Goal: Navigation & Orientation: Find specific page/section

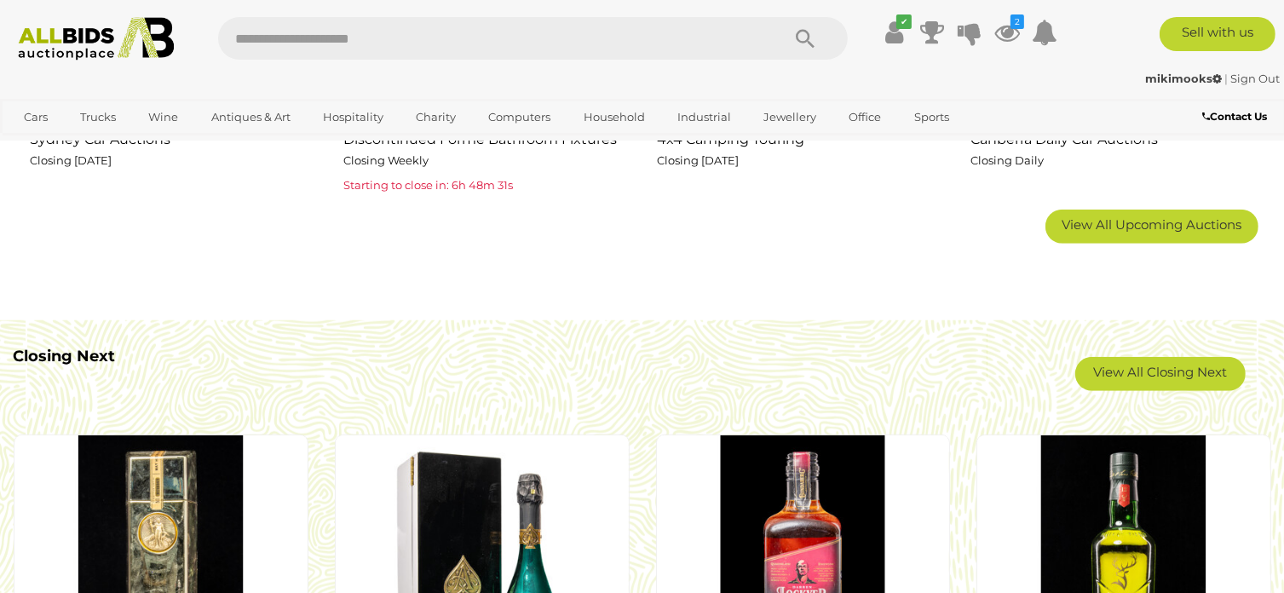
scroll to position [1542, 0]
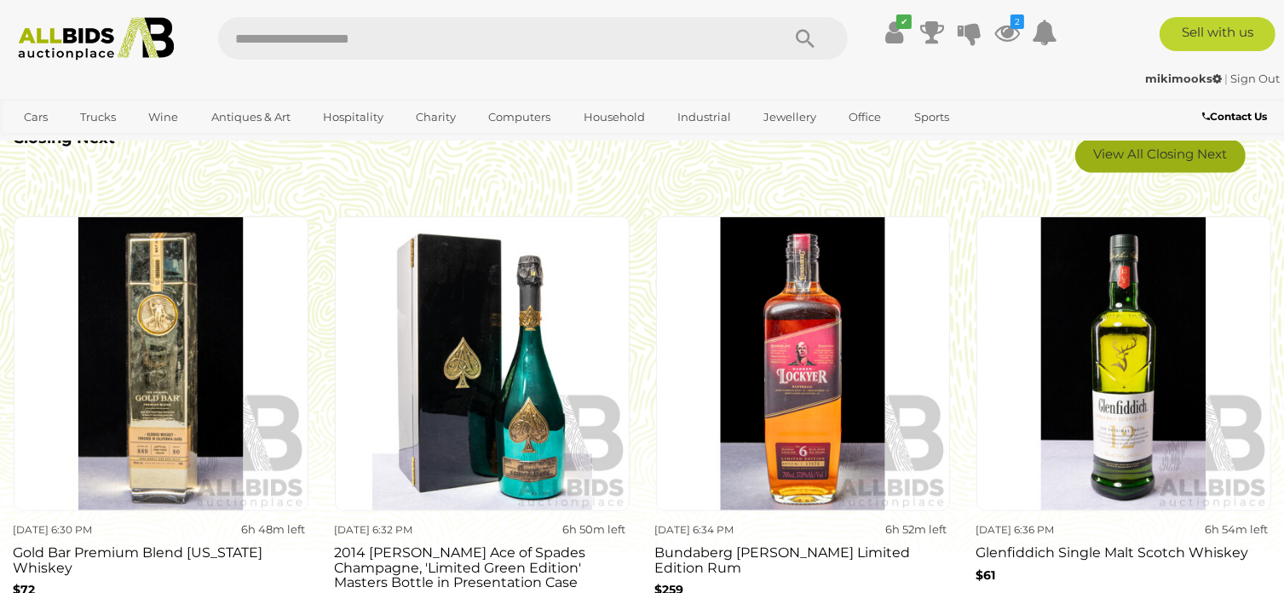
click at [1129, 158] on link "View All Closing Next" at bounding box center [1160, 156] width 170 height 34
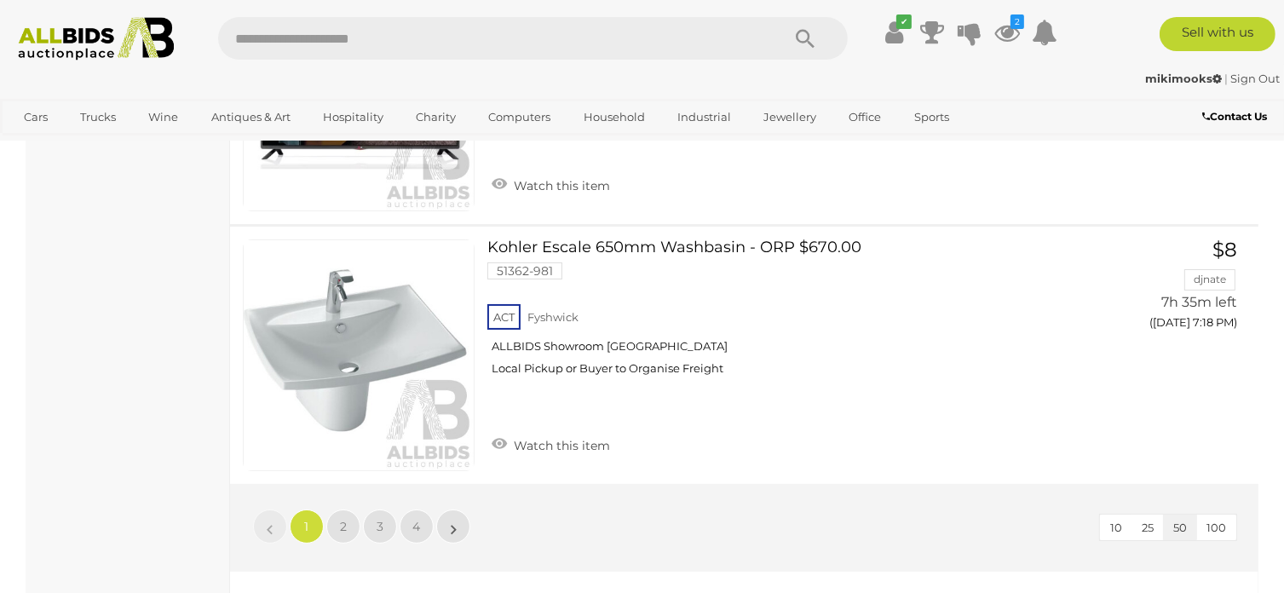
scroll to position [12919, 0]
click at [341, 518] on span "2" at bounding box center [343, 525] width 7 height 15
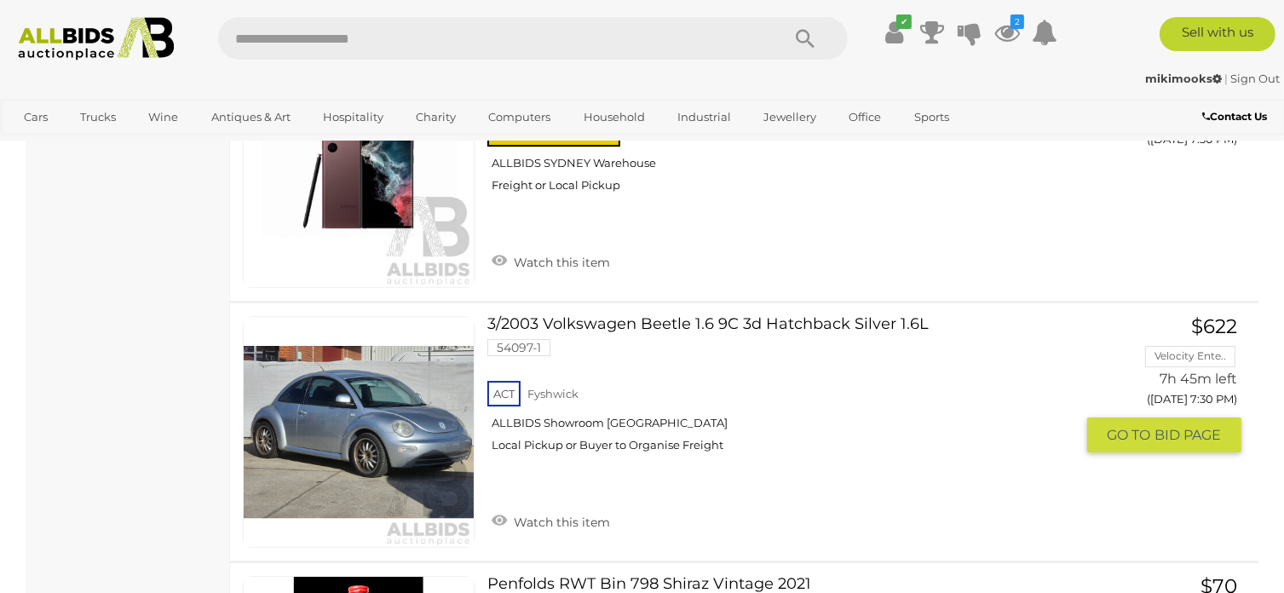
scroll to position [5461, 0]
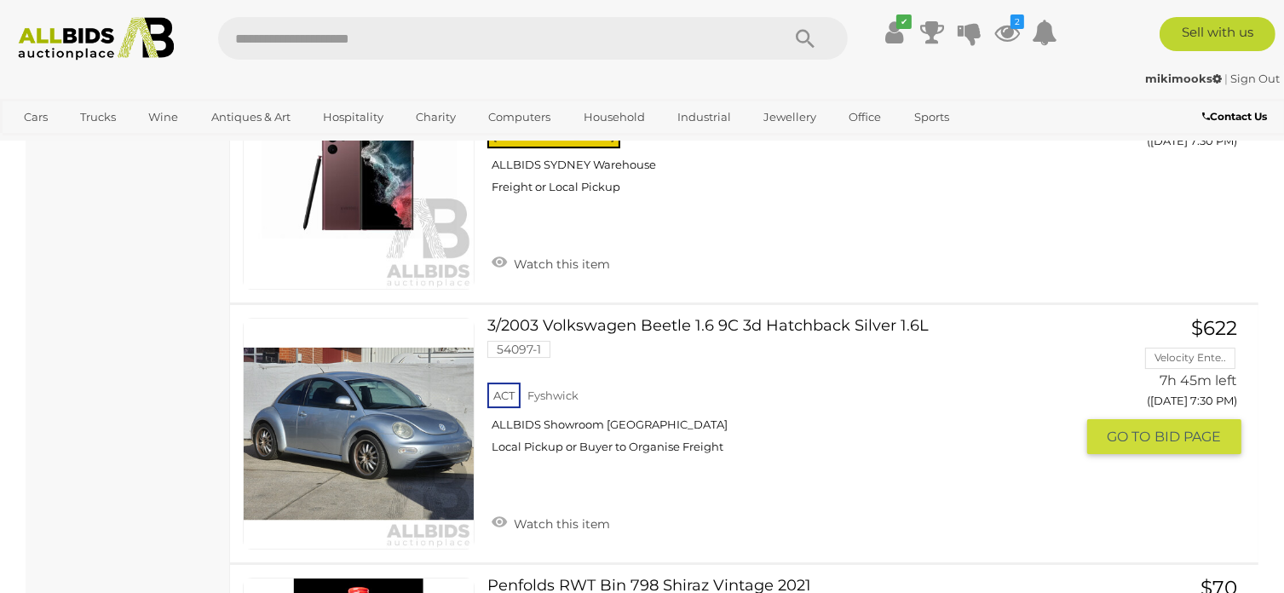
click at [596, 318] on link "3/2003 Volkswagen Beetle 1.6 9C 3d Hatchback Silver 1.6L 54097-1 ACT [GEOGRAPHI…" at bounding box center [787, 392] width 574 height 149
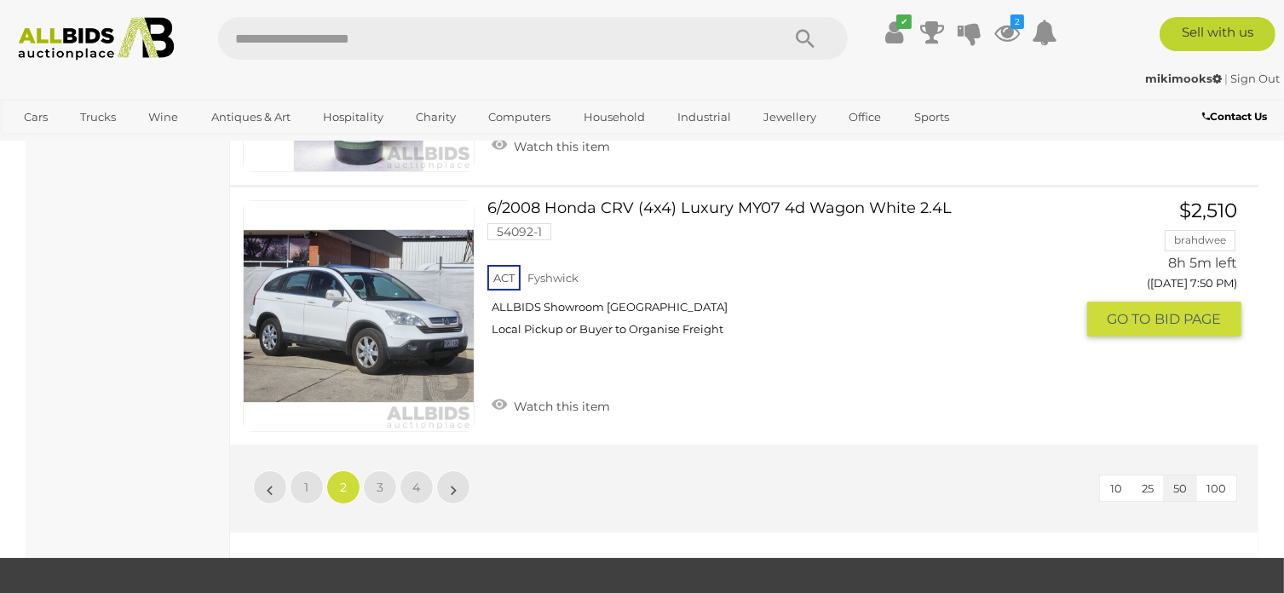
scroll to position [12912, 0]
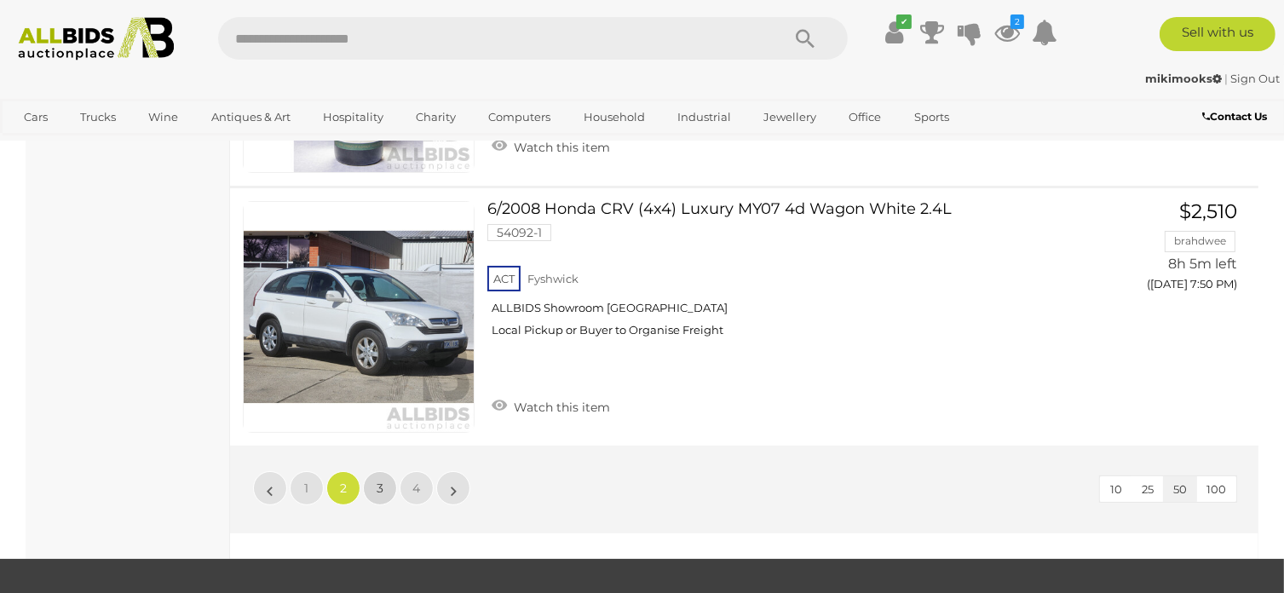
click at [379, 471] on link "3" at bounding box center [380, 488] width 34 height 34
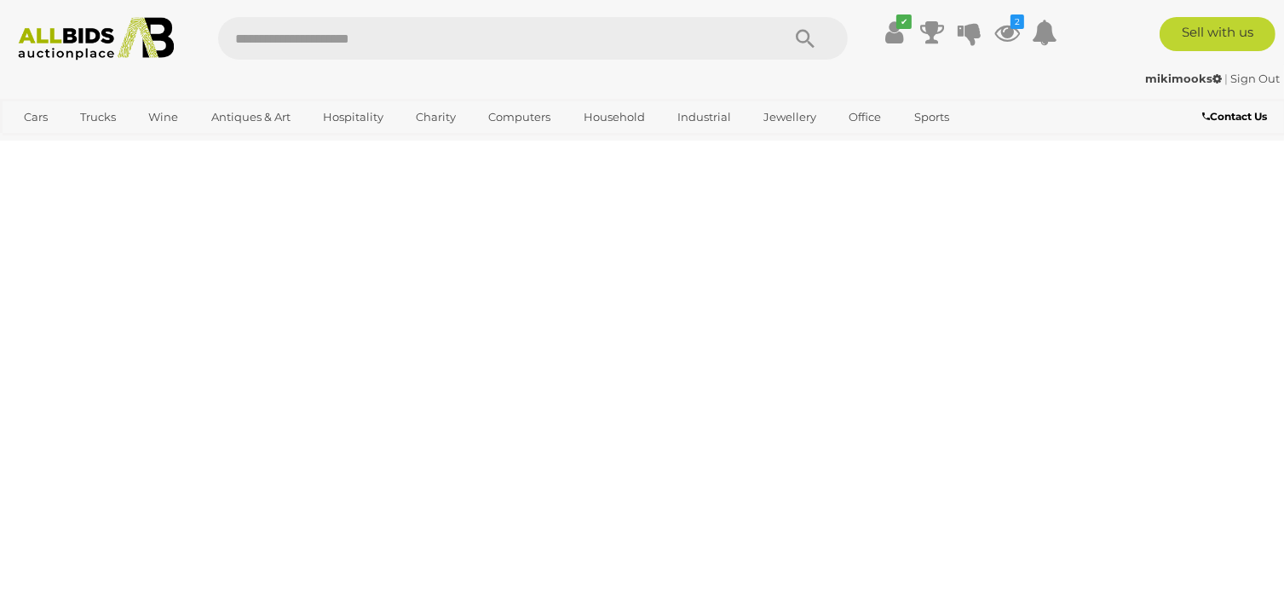
scroll to position [87, 0]
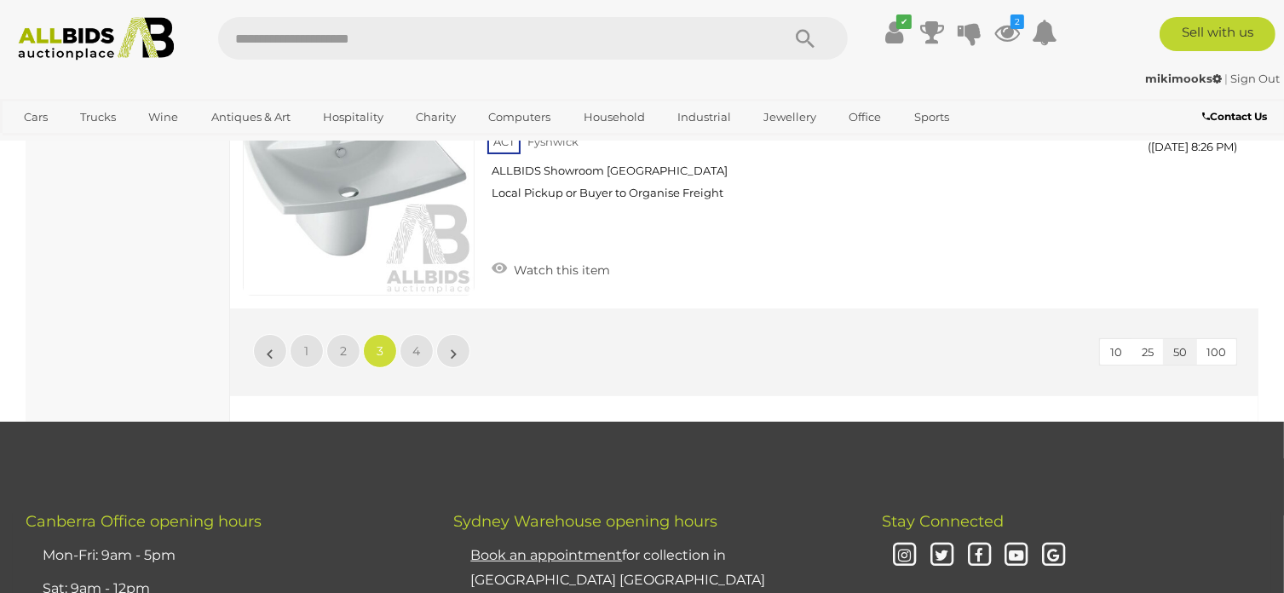
scroll to position [13036, 0]
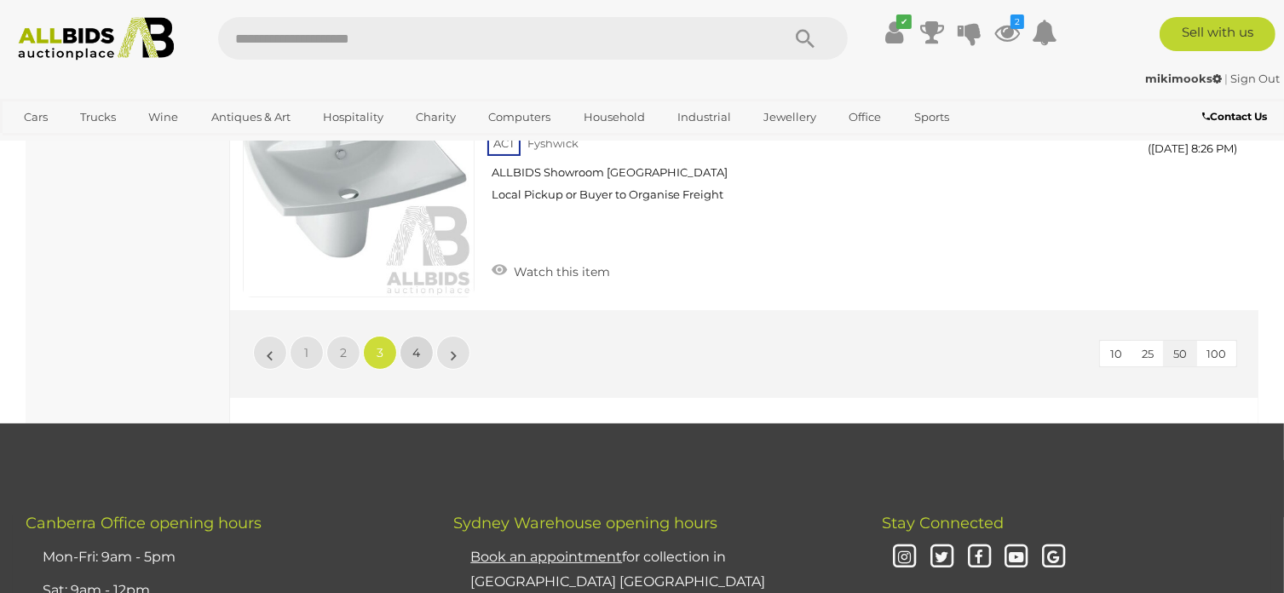
click at [422, 339] on link "4" at bounding box center [416, 353] width 34 height 34
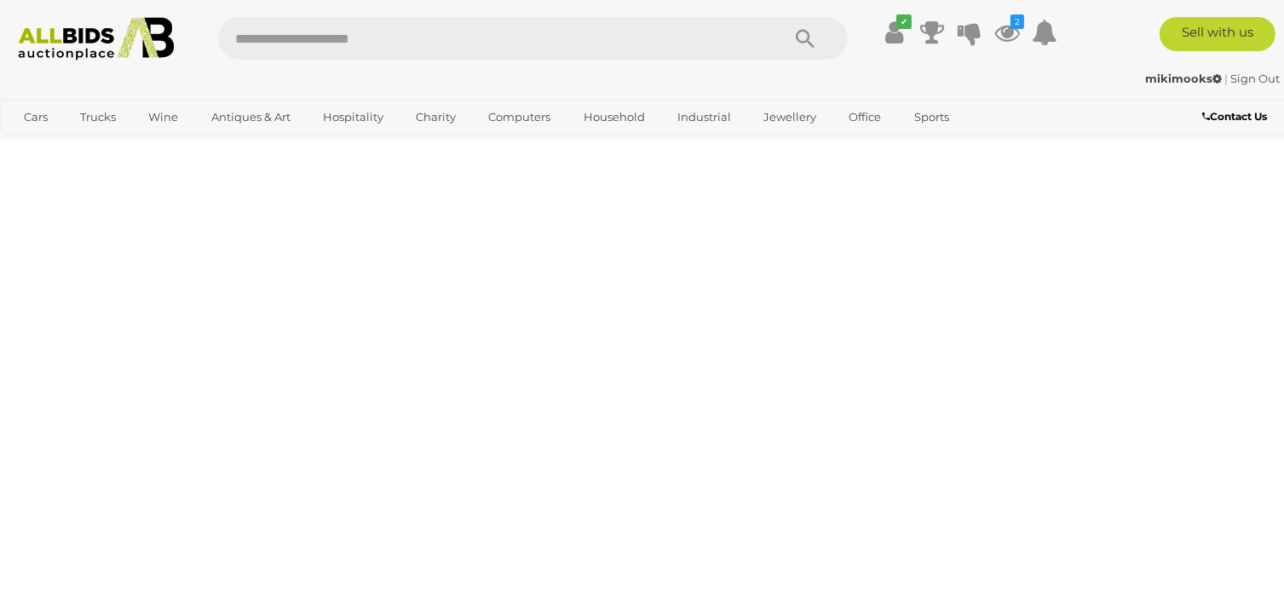
scroll to position [87, 0]
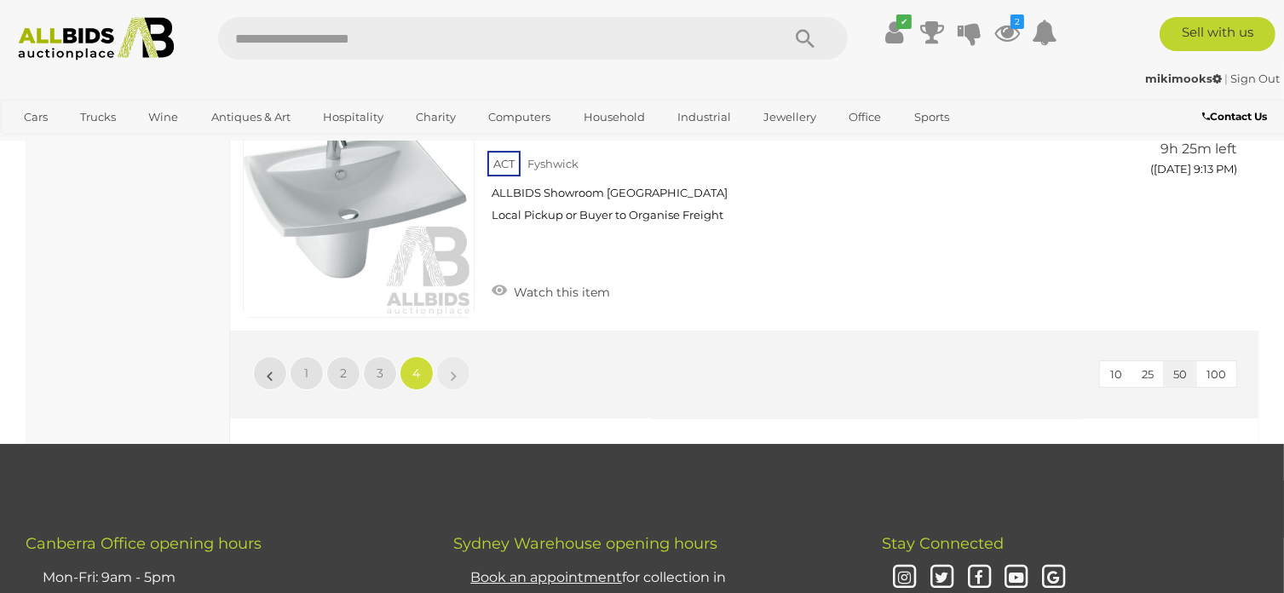
scroll to position [5737, 0]
click at [42, 19] on img at bounding box center [96, 38] width 174 height 43
